Goal: Find specific page/section: Find specific page/section

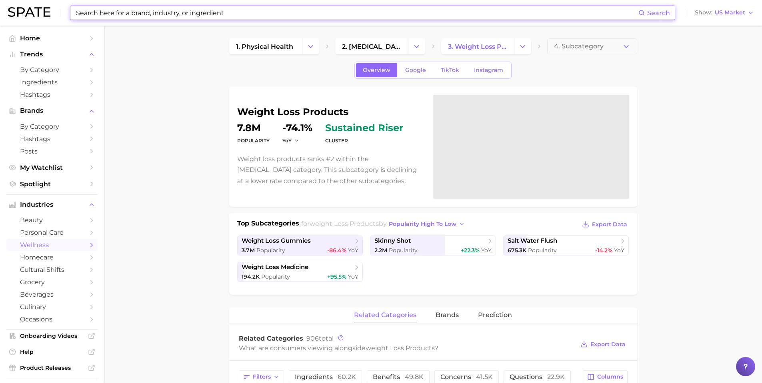
click at [112, 15] on input at bounding box center [356, 13] width 563 height 14
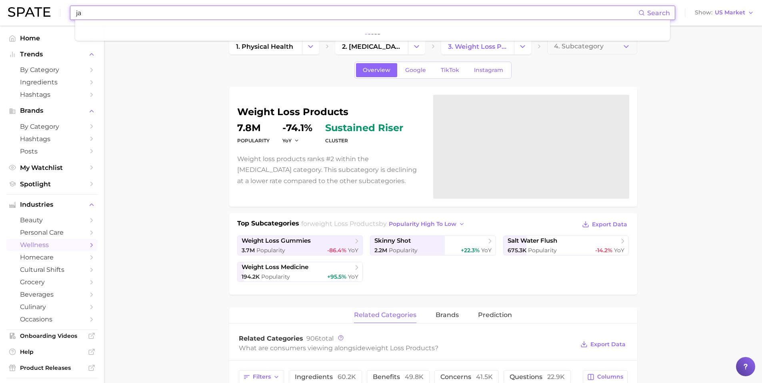
type input "j"
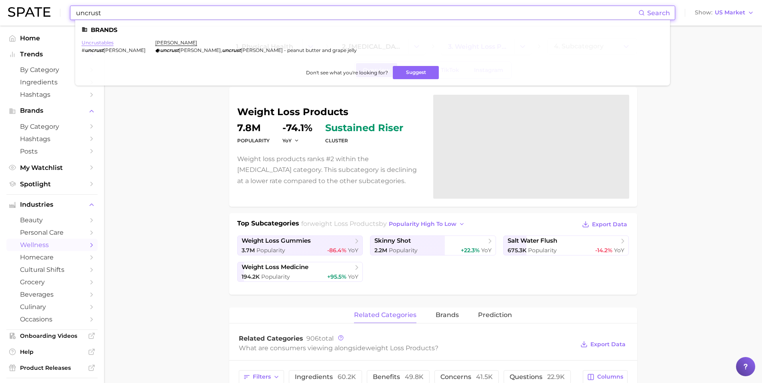
type input "uncrust"
click at [104, 44] on link "uncrustables" at bounding box center [98, 43] width 32 height 6
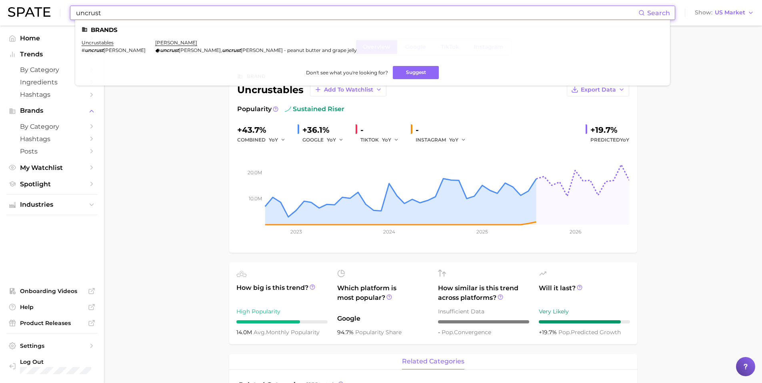
click at [124, 14] on input "uncrust" at bounding box center [356, 13] width 563 height 14
